Goal: Task Accomplishment & Management: Use online tool/utility

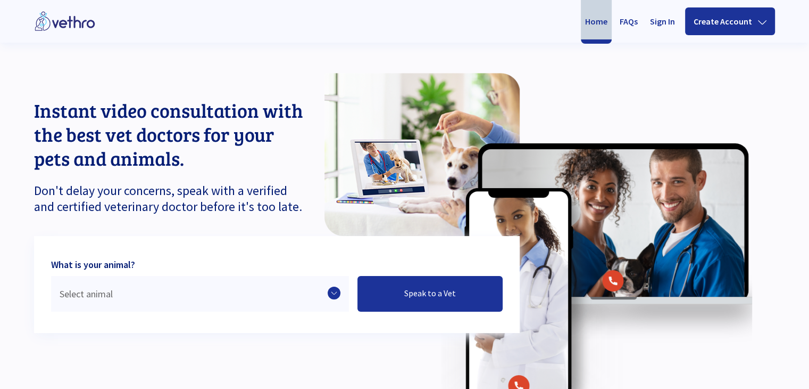
click at [335, 292] on icon at bounding box center [334, 292] width 13 height 13
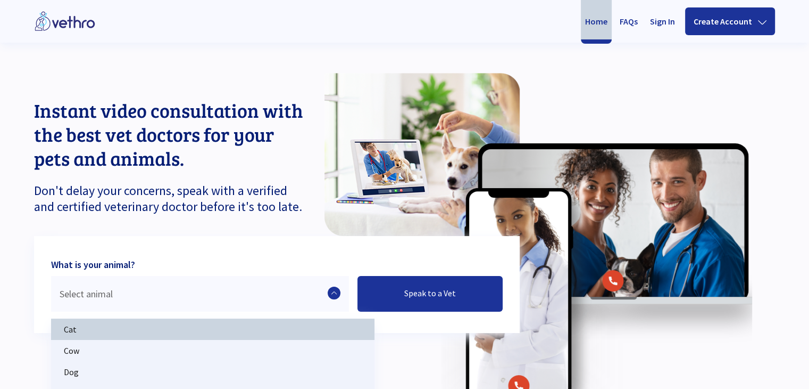
click at [275, 323] on p "Cat" at bounding box center [213, 328] width 324 height 21
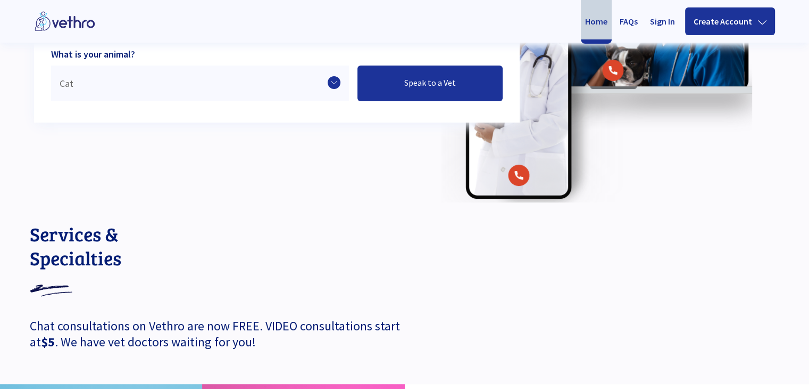
scroll to position [213, 0]
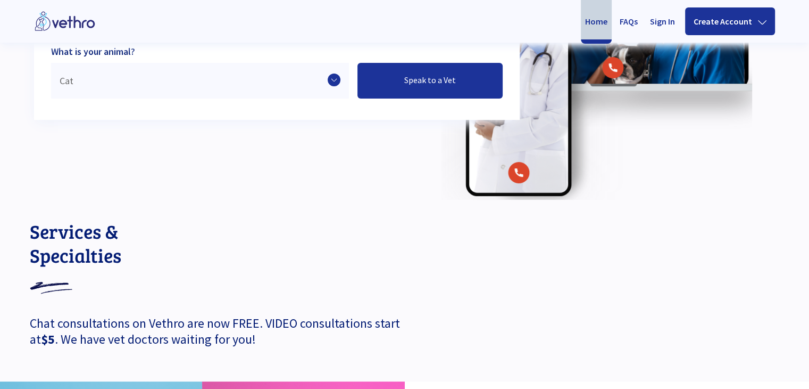
click at [449, 86] on link "Speak to a Vet" at bounding box center [430, 81] width 145 height 36
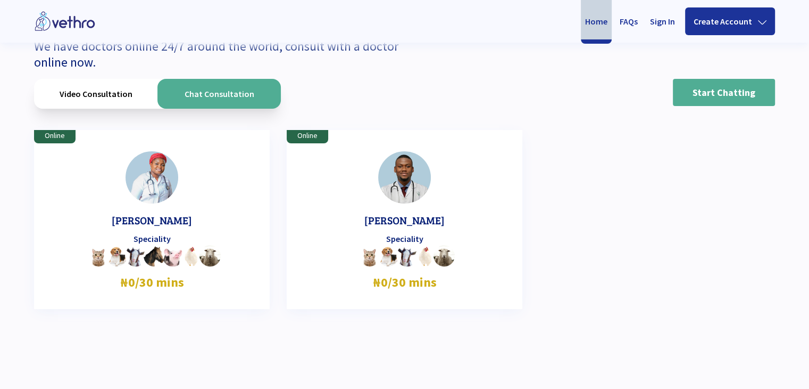
scroll to position [168, 0]
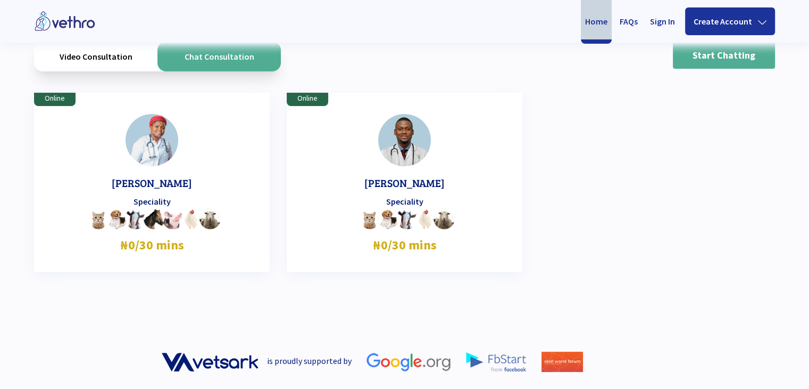
click at [181, 164] on div "[PERSON_NAME] Speciality ₦0/30 mins" at bounding box center [152, 184] width 210 height 141
click at [181, 231] on p "₦0/30 mins" at bounding box center [152, 242] width 210 height 26
click at [179, 194] on p "Speciality" at bounding box center [152, 199] width 210 height 17
drag, startPoint x: 142, startPoint y: 255, endPoint x: 138, endPoint y: 233, distance: 22.7
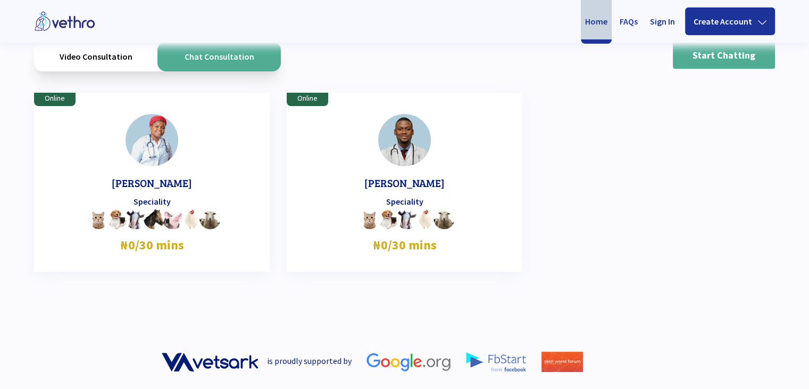
click at [138, 252] on div "Online [PERSON_NAME] Speciality ₦0/30 mins" at bounding box center [152, 182] width 236 height 179
drag, startPoint x: 161, startPoint y: 190, endPoint x: 162, endPoint y: 151, distance: 39.4
click at [161, 187] on div "[PERSON_NAME] Speciality ₦0/30 mins" at bounding box center [152, 184] width 210 height 141
click at [162, 151] on img at bounding box center [152, 140] width 53 height 53
click at [160, 145] on img at bounding box center [152, 140] width 53 height 53
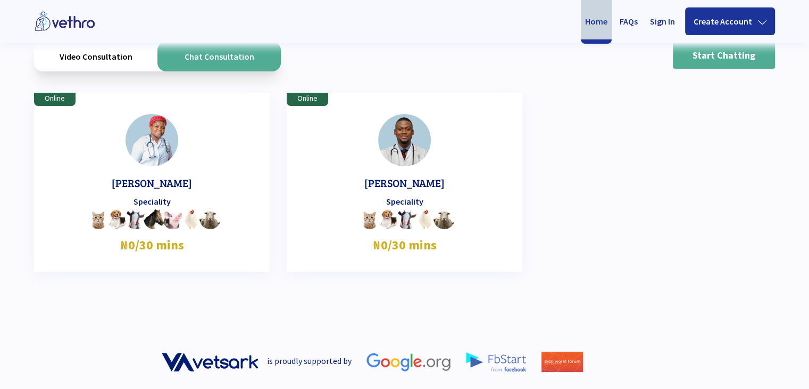
click at [369, 167] on div "[PERSON_NAME] Speciality ₦0/30 mins" at bounding box center [405, 184] width 210 height 141
drag, startPoint x: 426, startPoint y: 175, endPoint x: 362, endPoint y: 261, distance: 107.6
click at [425, 175] on div "[PERSON_NAME] Speciality ₦0/30 mins" at bounding box center [405, 184] width 210 height 141
drag, startPoint x: 362, startPoint y: 261, endPoint x: 373, endPoint y: 229, distance: 33.7
click at [364, 260] on div "Online [PERSON_NAME] Speciality ₦0/30 mins" at bounding box center [405, 182] width 236 height 179
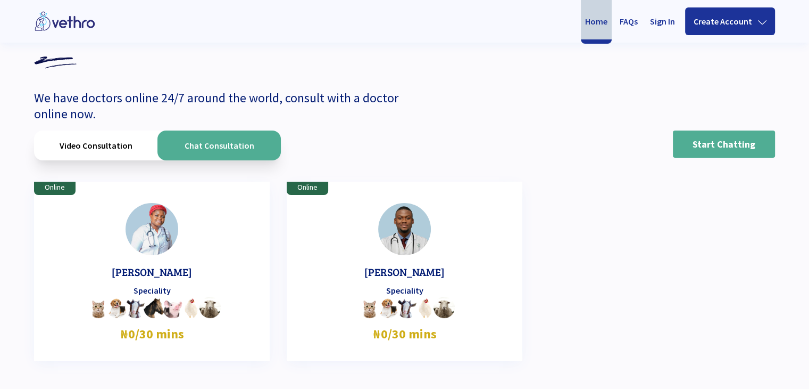
scroll to position [0, 0]
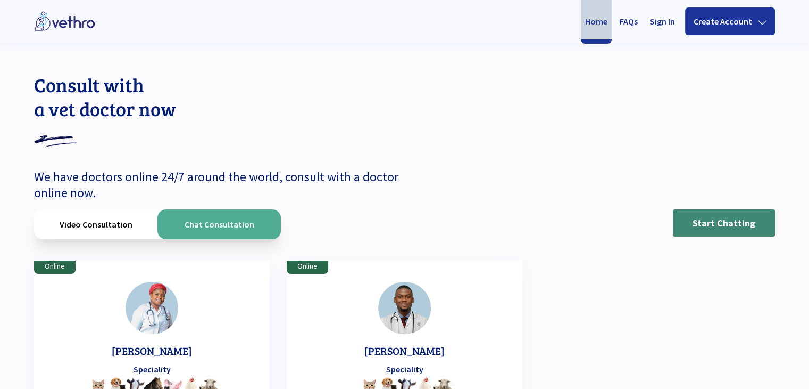
click at [730, 228] on link "Start Chatting" at bounding box center [724, 222] width 102 height 27
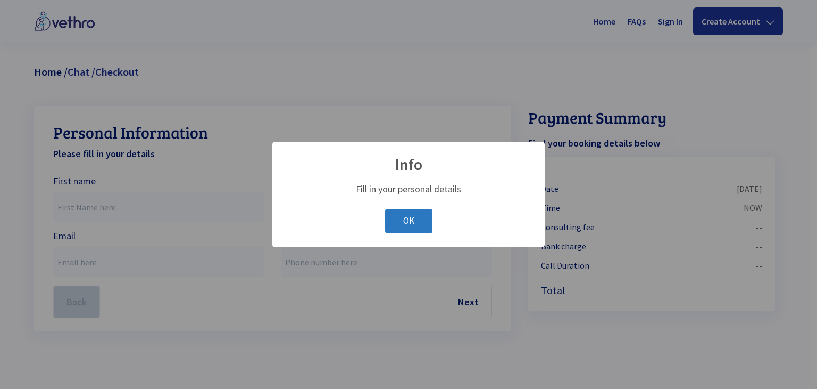
click at [423, 211] on button "OK" at bounding box center [408, 221] width 47 height 25
